Goal: Task Accomplishment & Management: Use online tool/utility

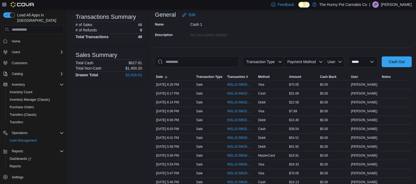
scroll to position [35, 0]
click at [36, 138] on span "Cash Management" at bounding box center [23, 140] width 27 height 4
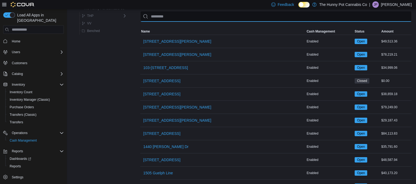
click at [173, 16] on input "This is a search bar. As you type, the results lower in the page will automatic…" at bounding box center [275, 16] width 271 height 11
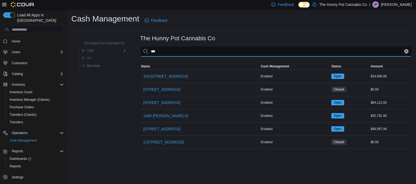
type input "***"
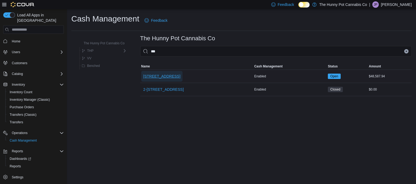
click at [157, 75] on span "[STREET_ADDRESS]" at bounding box center [161, 75] width 37 height 5
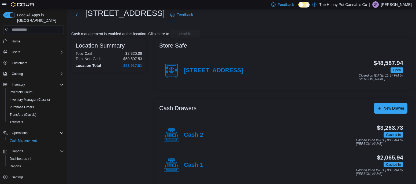
scroll to position [24, 0]
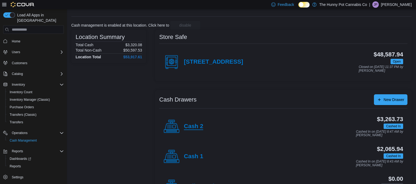
click at [197, 124] on h4 "Cash 2" at bounding box center [193, 126] width 19 height 7
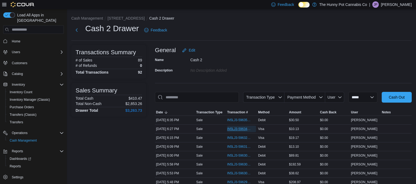
click at [238, 128] on span "IN5LJ3-5963402" at bounding box center [238, 128] width 23 height 4
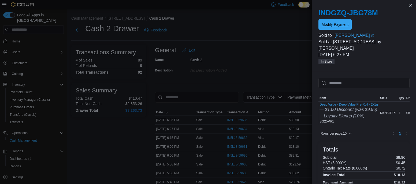
click at [332, 23] on span "Modify Payment" at bounding box center [334, 24] width 27 height 5
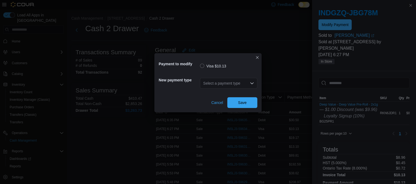
click at [252, 81] on icon "Open list of options" at bounding box center [252, 83] width 4 height 4
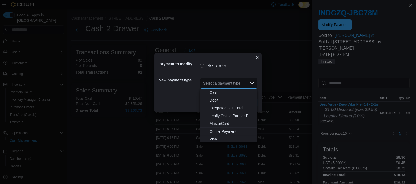
click at [215, 125] on span "MasterCard" at bounding box center [232, 123] width 44 height 5
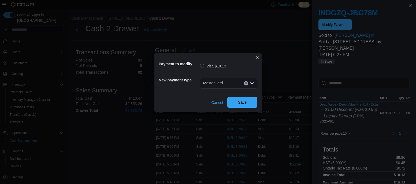
click at [245, 104] on span "Save" at bounding box center [242, 101] width 9 height 5
